Goal: Task Accomplishment & Management: Manage account settings

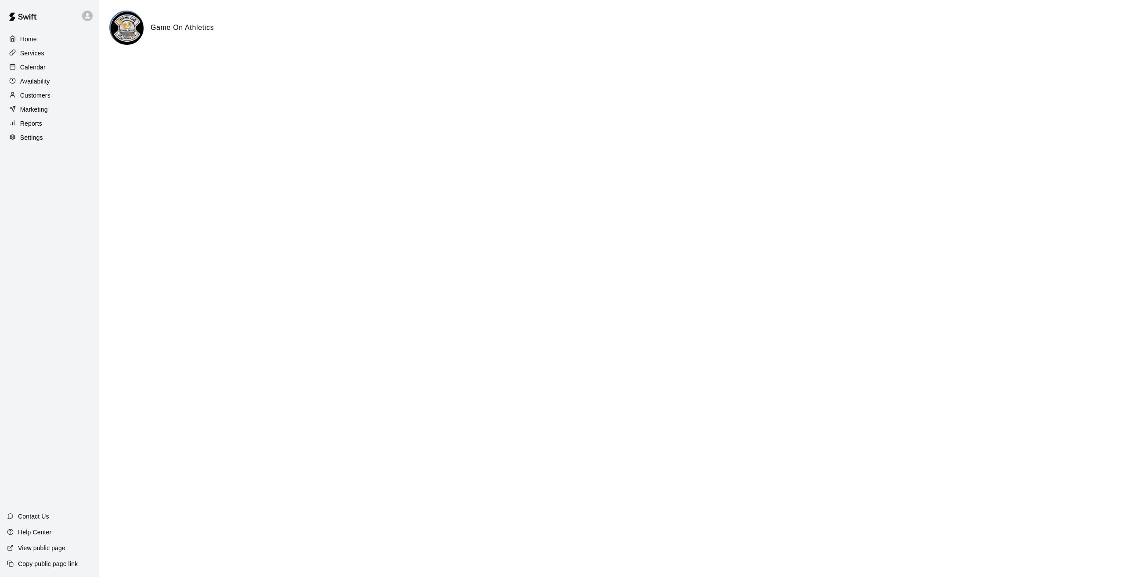
click at [39, 65] on p "Calendar" at bounding box center [32, 67] width 25 height 9
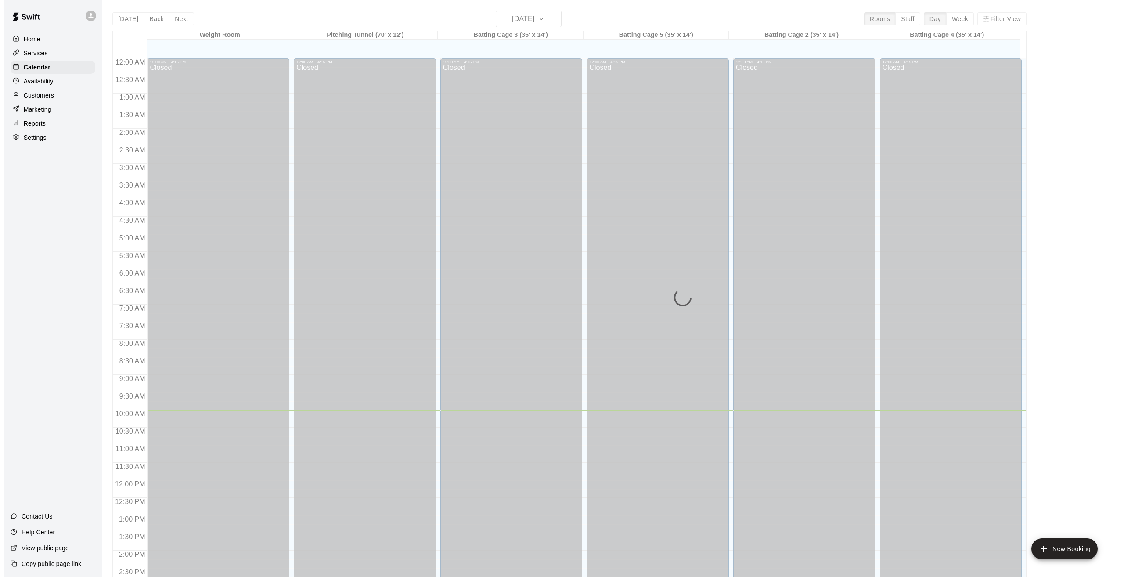
scroll to position [288, 0]
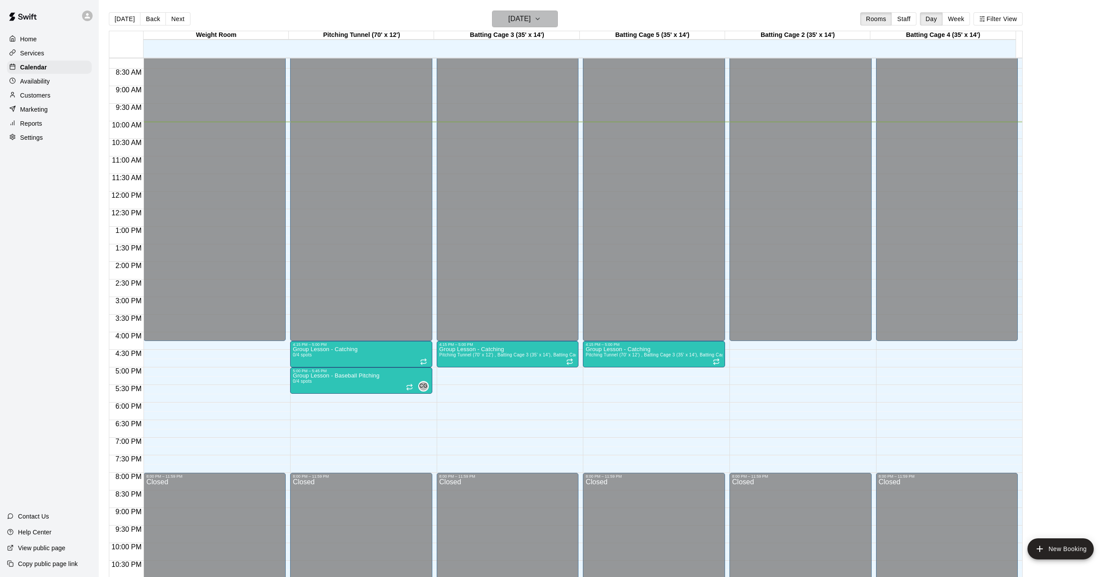
click at [531, 21] on h6 "[DATE]" at bounding box center [519, 19] width 22 height 12
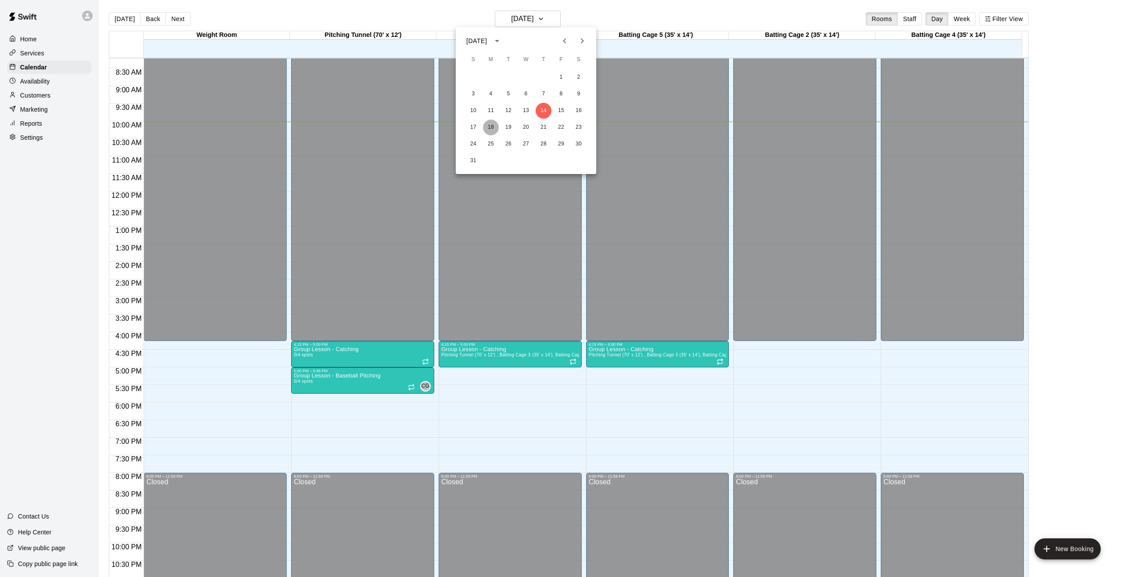
click at [488, 127] on button "18" at bounding box center [491, 127] width 16 height 16
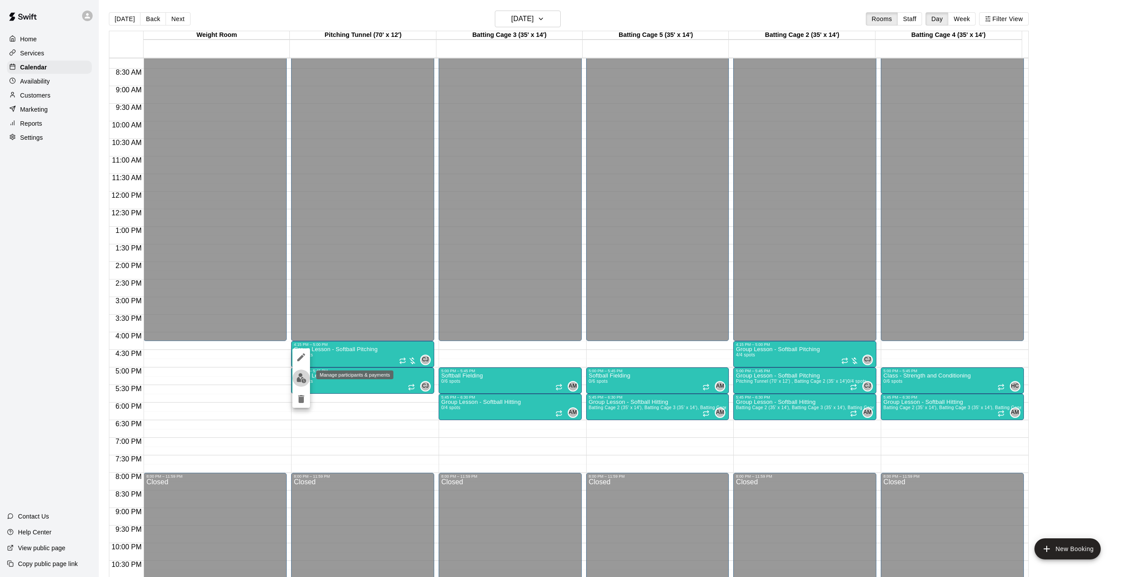
click at [305, 378] on img "edit" at bounding box center [301, 378] width 10 height 10
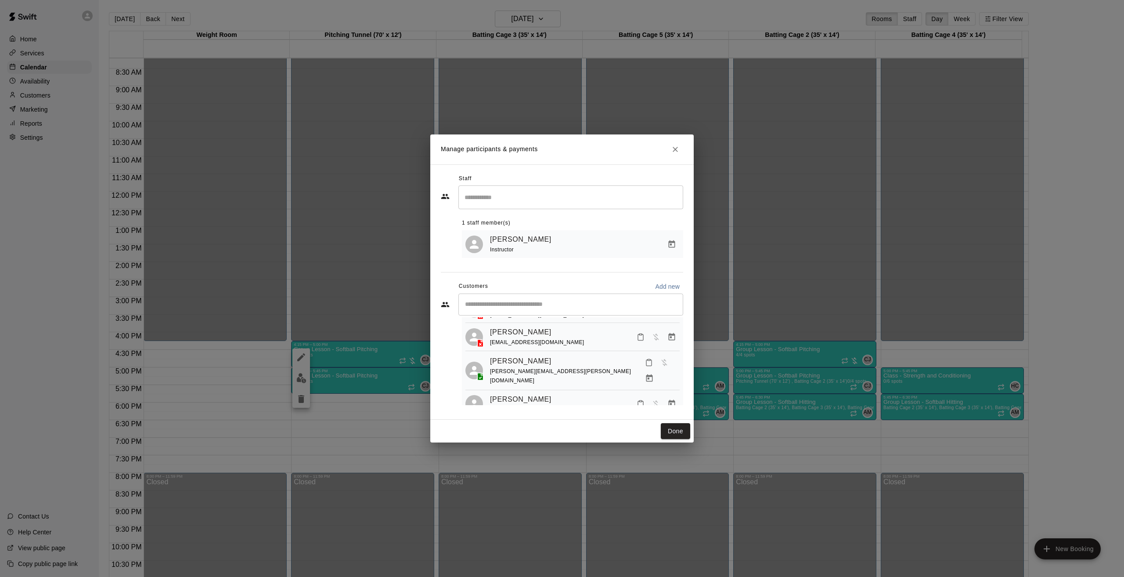
scroll to position [54, 0]
click at [679, 151] on icon "Close" at bounding box center [675, 149] width 9 height 9
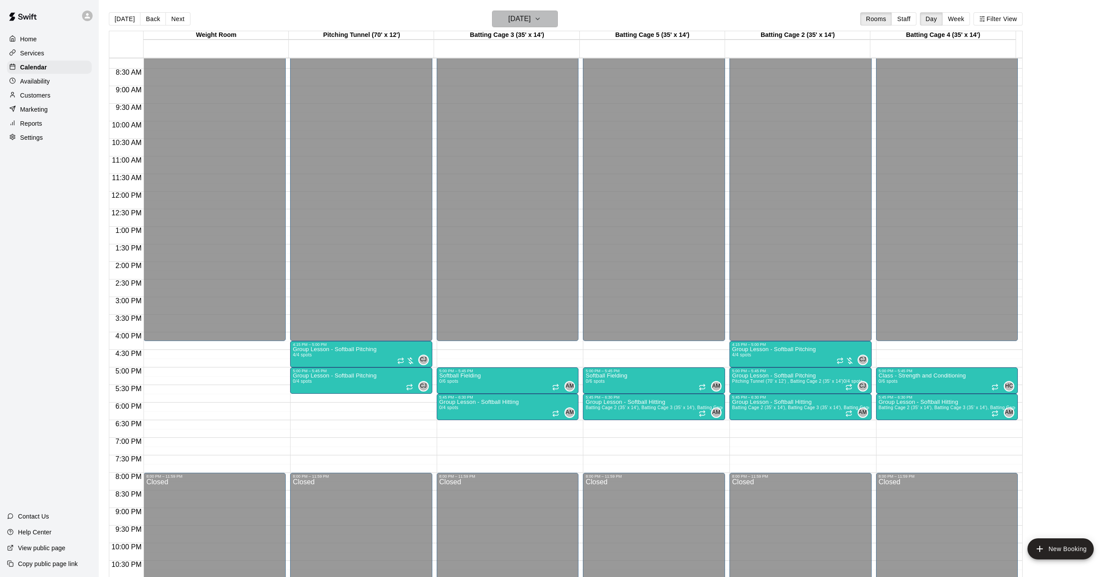
click at [541, 27] on button "[DATE]" at bounding box center [525, 19] width 66 height 17
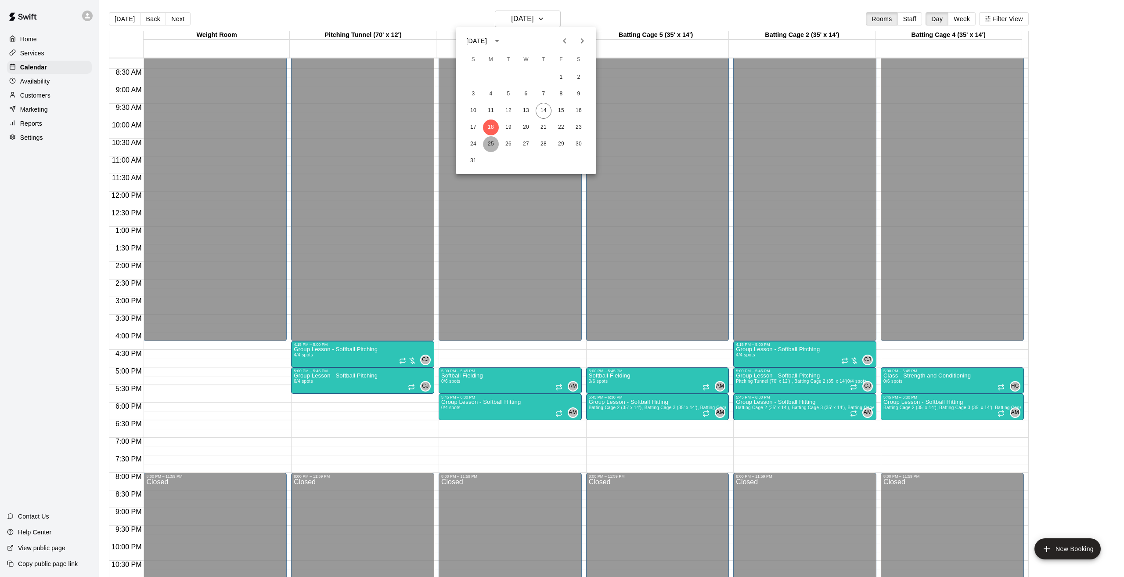
click at [492, 144] on button "25" at bounding box center [491, 144] width 16 height 16
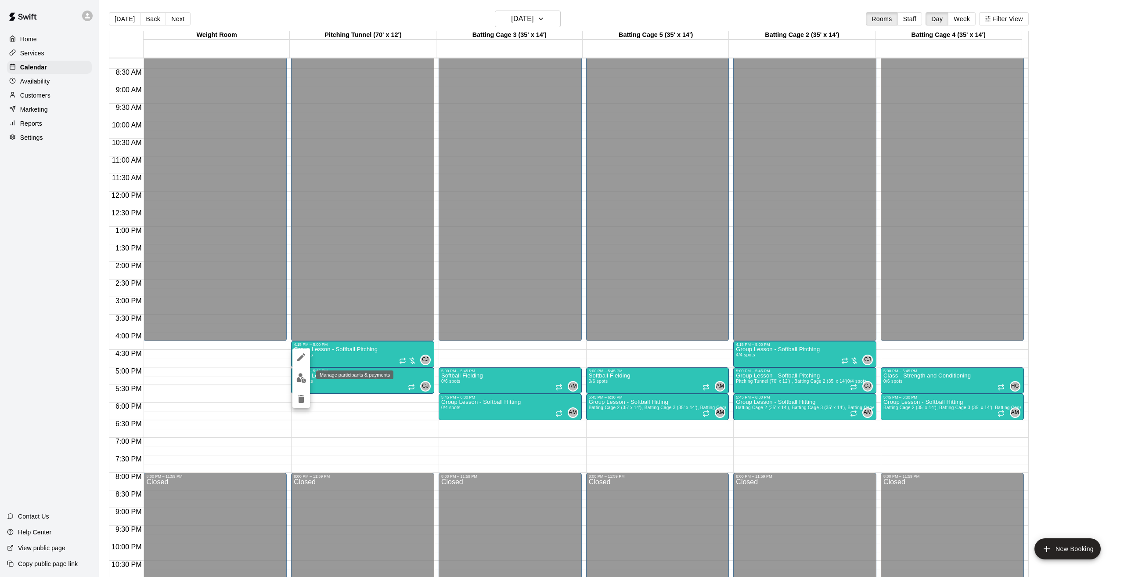
click at [299, 377] on img "edit" at bounding box center [301, 378] width 10 height 10
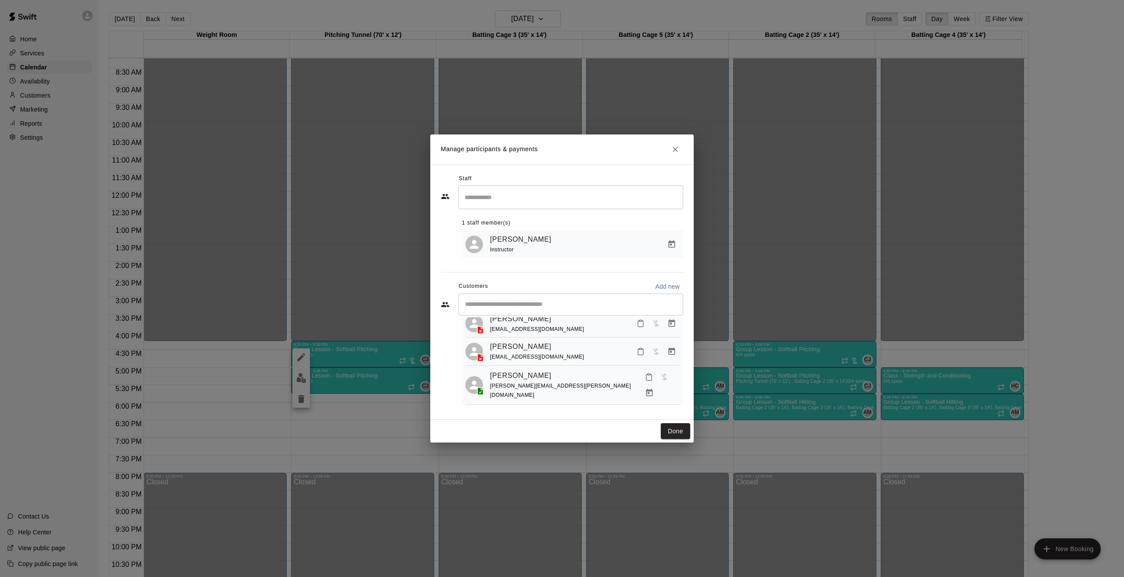
scroll to position [45, 0]
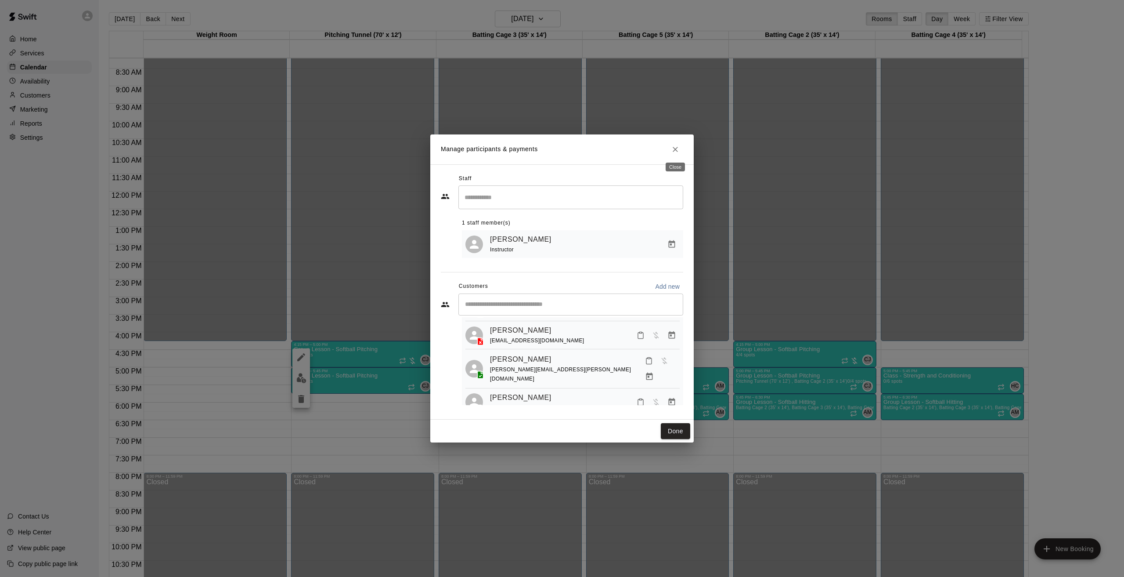
click at [670, 149] on button "Close" at bounding box center [675, 149] width 16 height 16
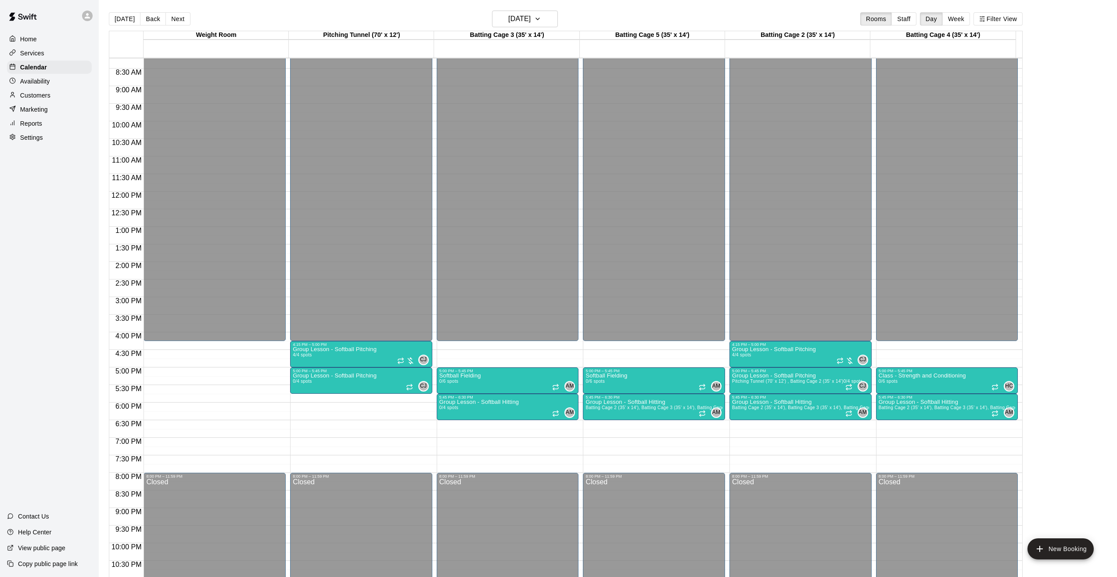
click at [543, 30] on div "[DATE] Back [DATE][DATE] Rooms Staff Day Week Filter View" at bounding box center [566, 21] width 914 height 20
click at [531, 22] on h6 "[DATE]" at bounding box center [519, 19] width 22 height 12
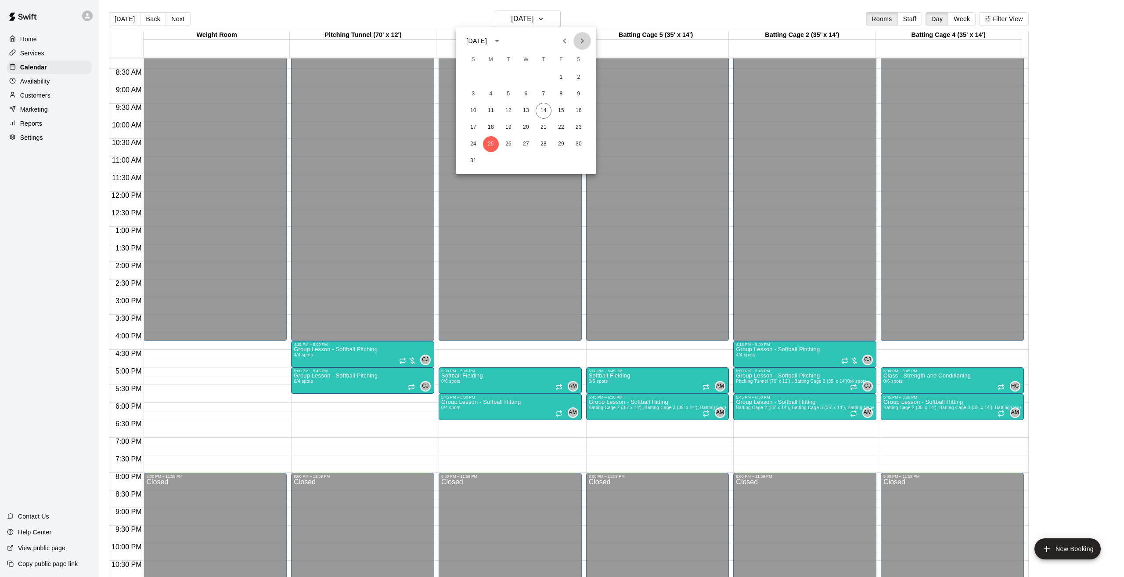
click at [581, 43] on icon "Next month" at bounding box center [582, 40] width 3 height 5
click at [496, 77] on button "1" at bounding box center [491, 77] width 16 height 16
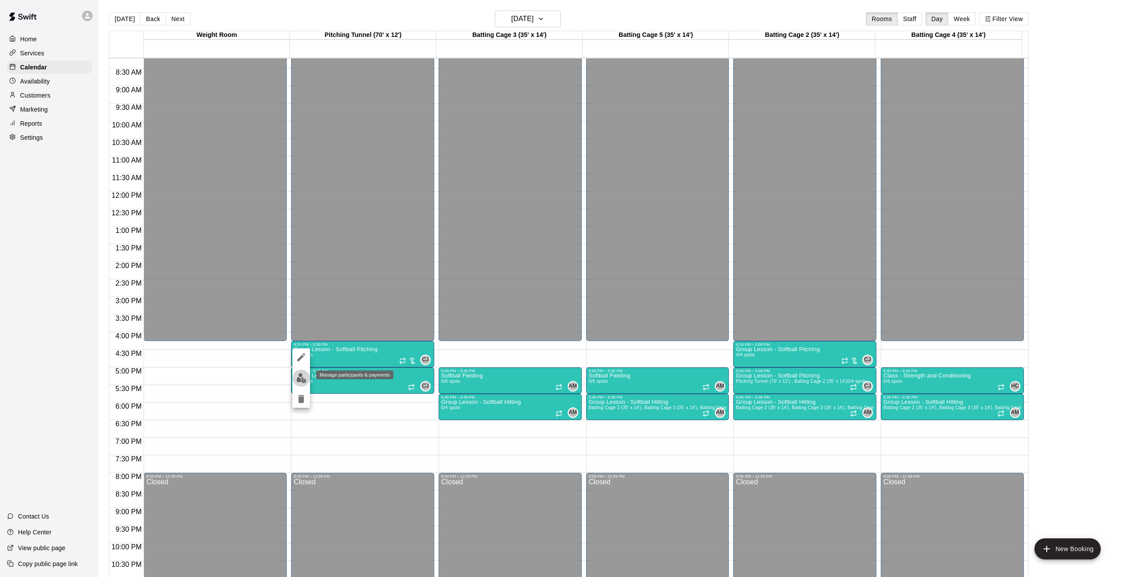
click at [300, 381] on img "edit" at bounding box center [301, 378] width 10 height 10
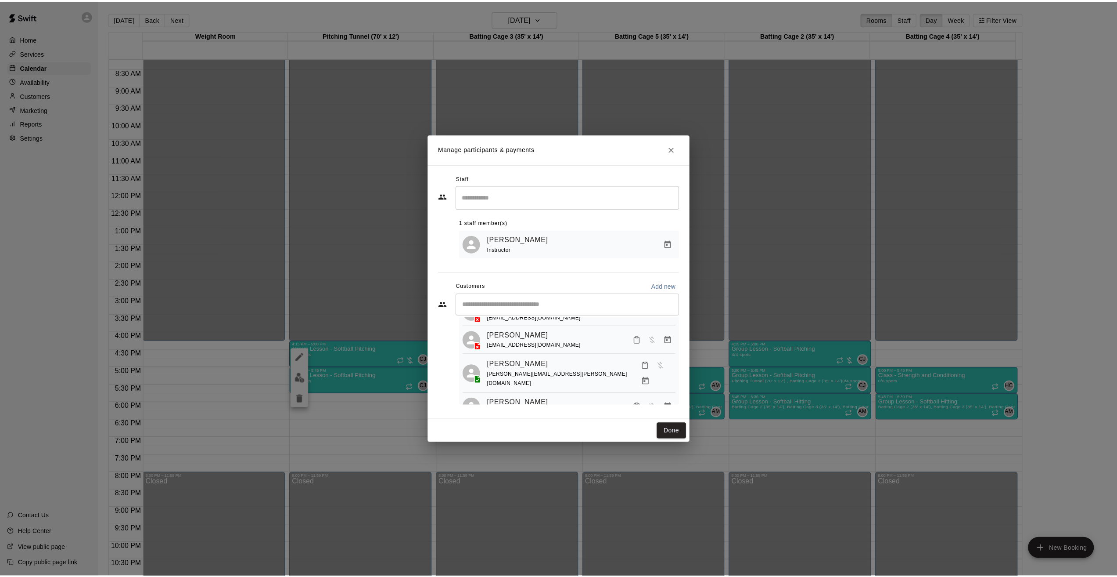
scroll to position [46, 0]
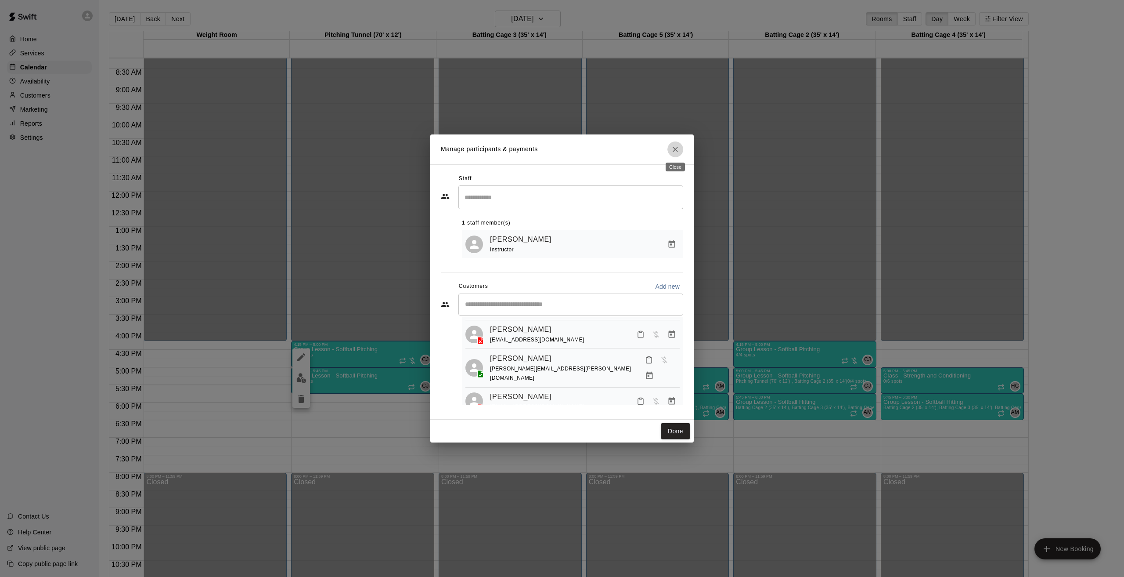
click at [675, 153] on icon "Close" at bounding box center [675, 149] width 9 height 9
